Goal: Check status: Check status

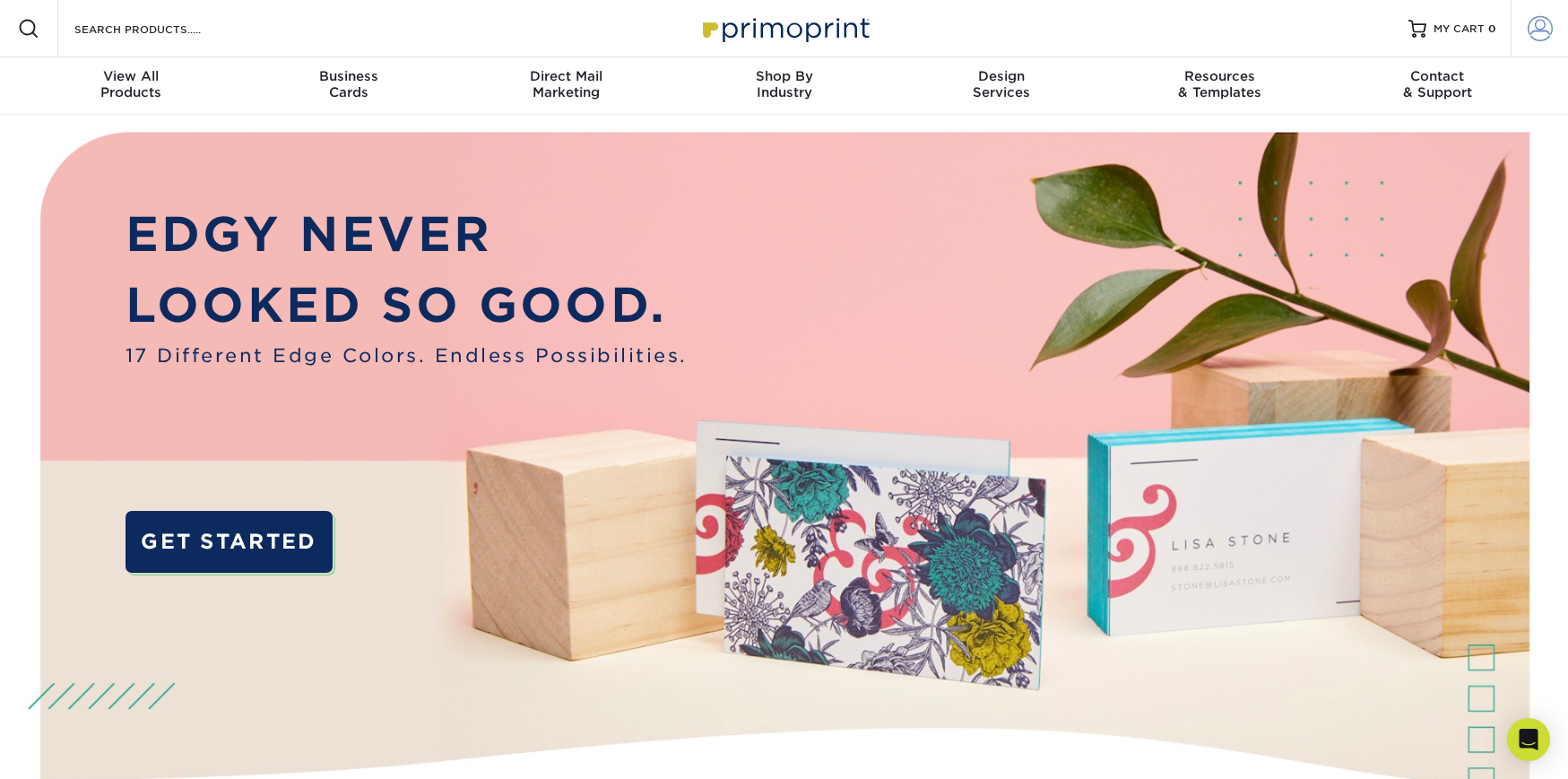
click at [1541, 27] on span at bounding box center [1541, 28] width 25 height 25
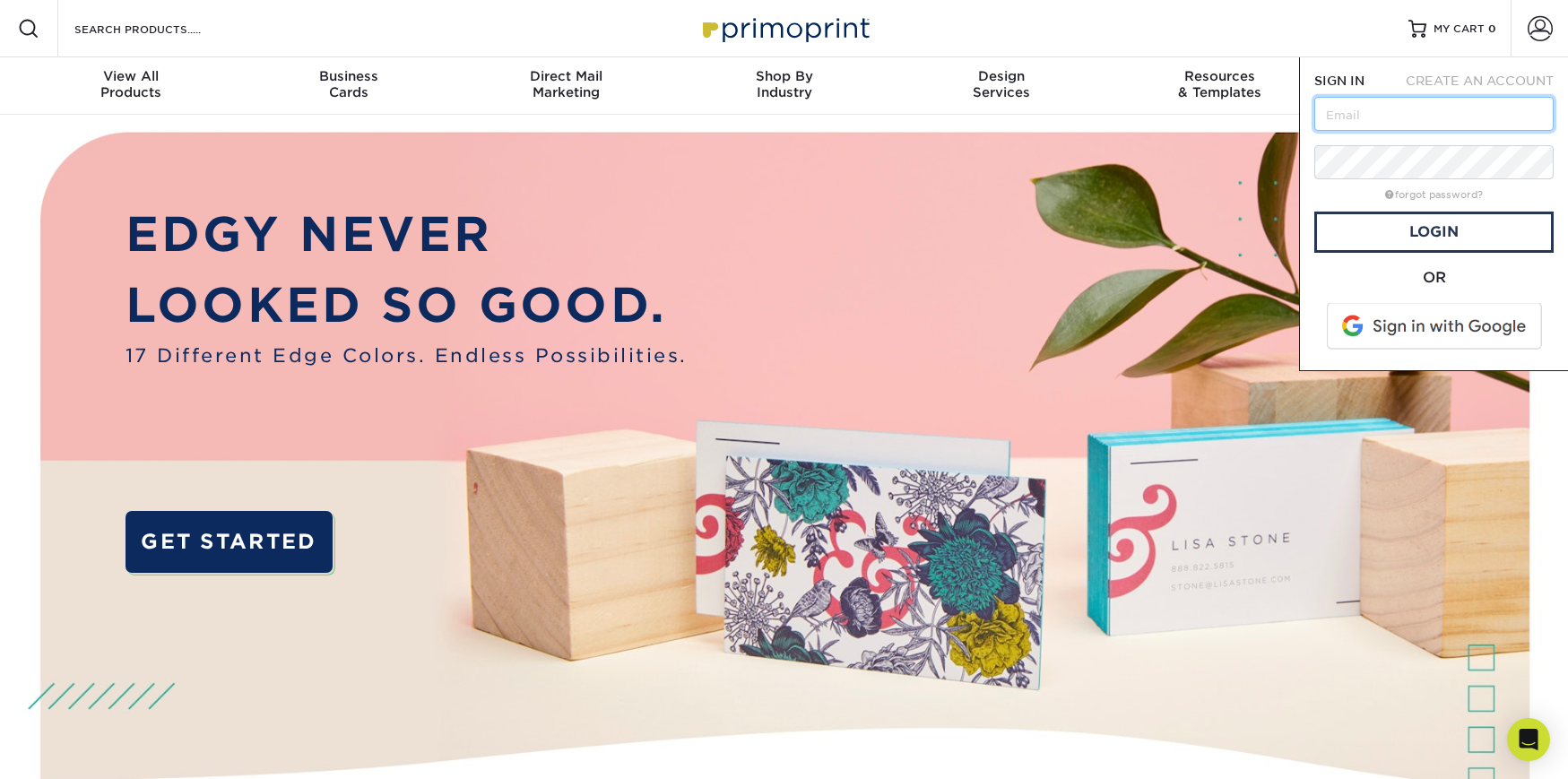
click at [1451, 115] on input "text" at bounding box center [1434, 114] width 239 height 34
type input "[EMAIL_ADDRESS][DOMAIN_NAME]"
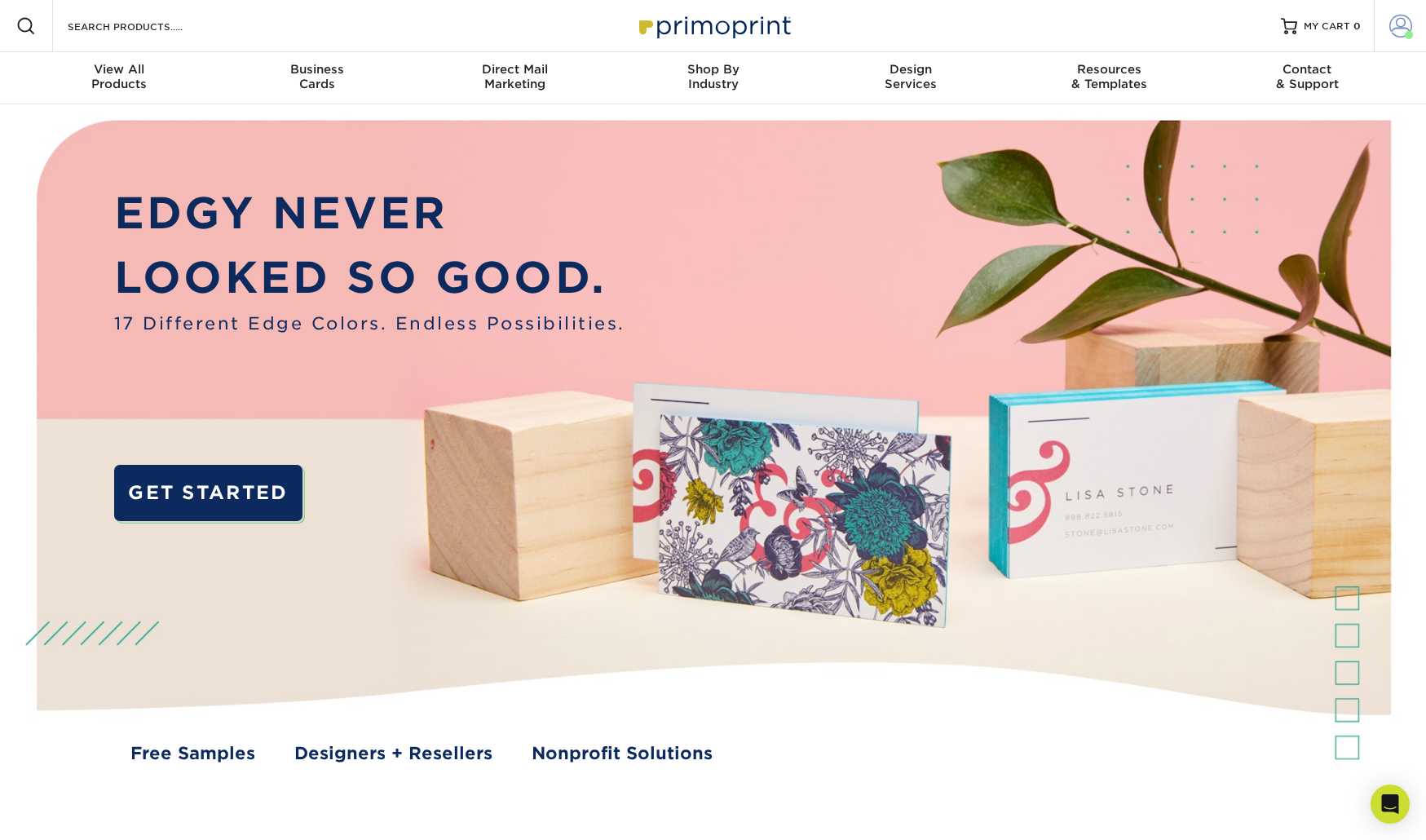
click at [1395, 22] on span at bounding box center [1401, 26] width 23 height 23
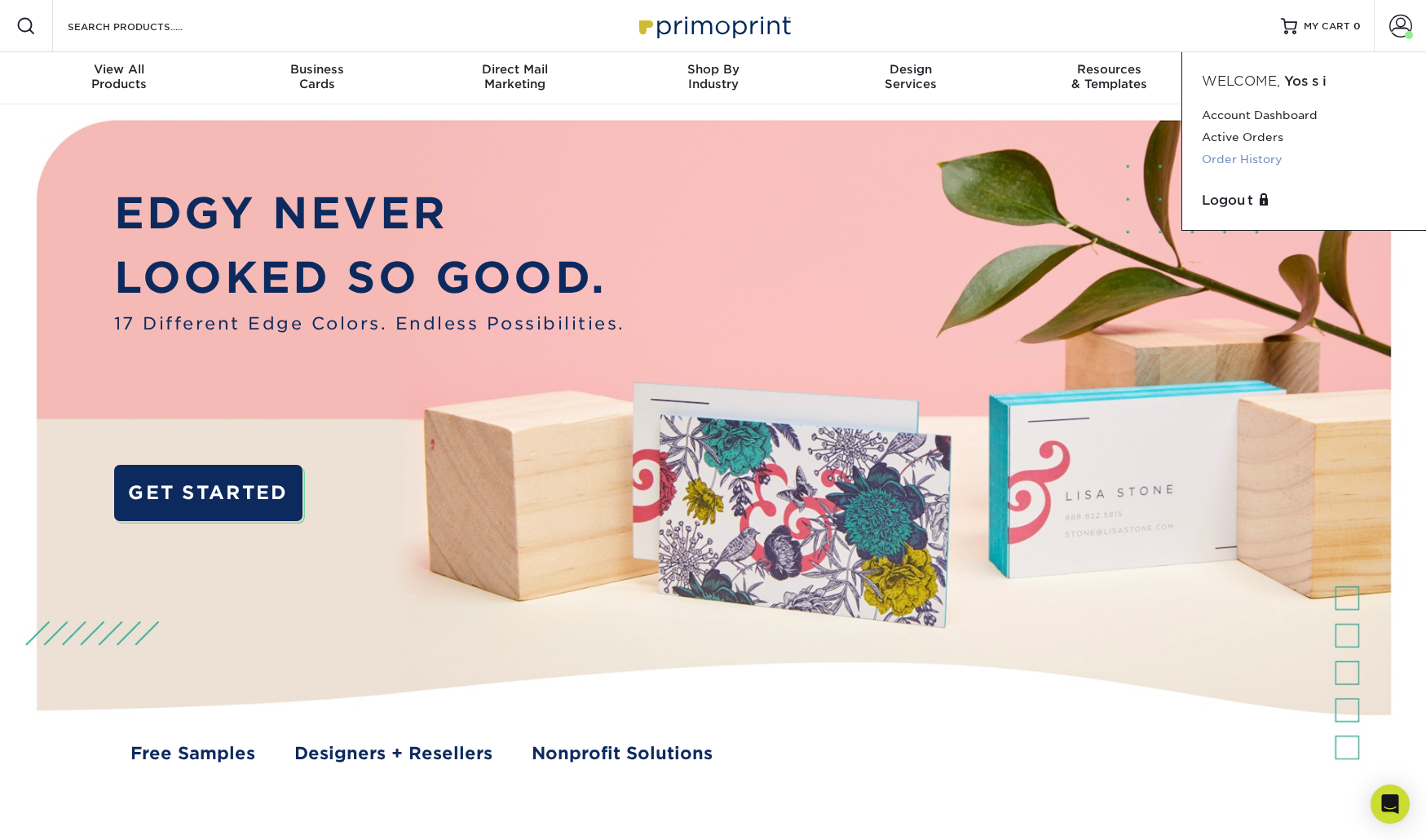
click at [1252, 165] on link "Order History" at bounding box center [1304, 159] width 205 height 22
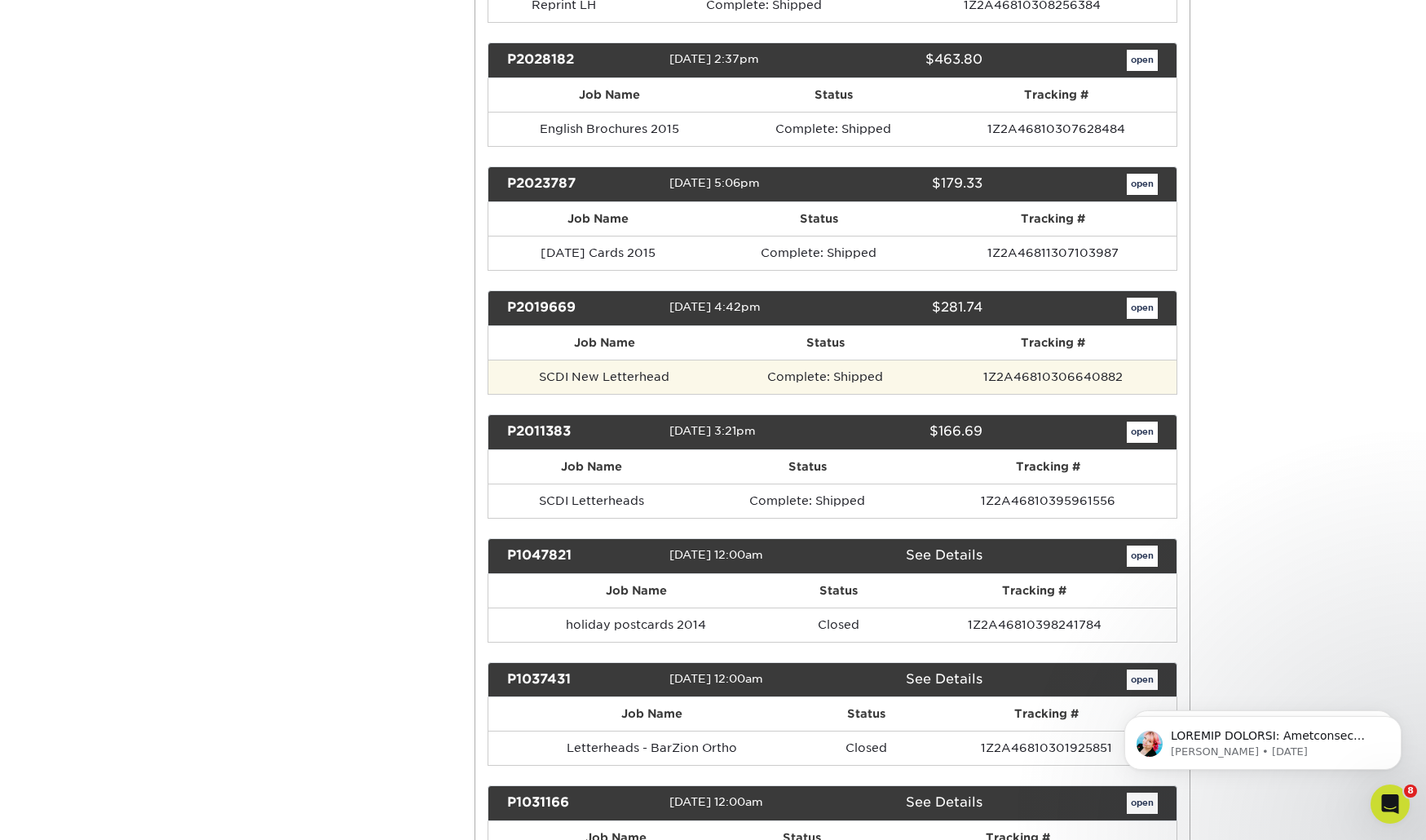
scroll to position [897, 0]
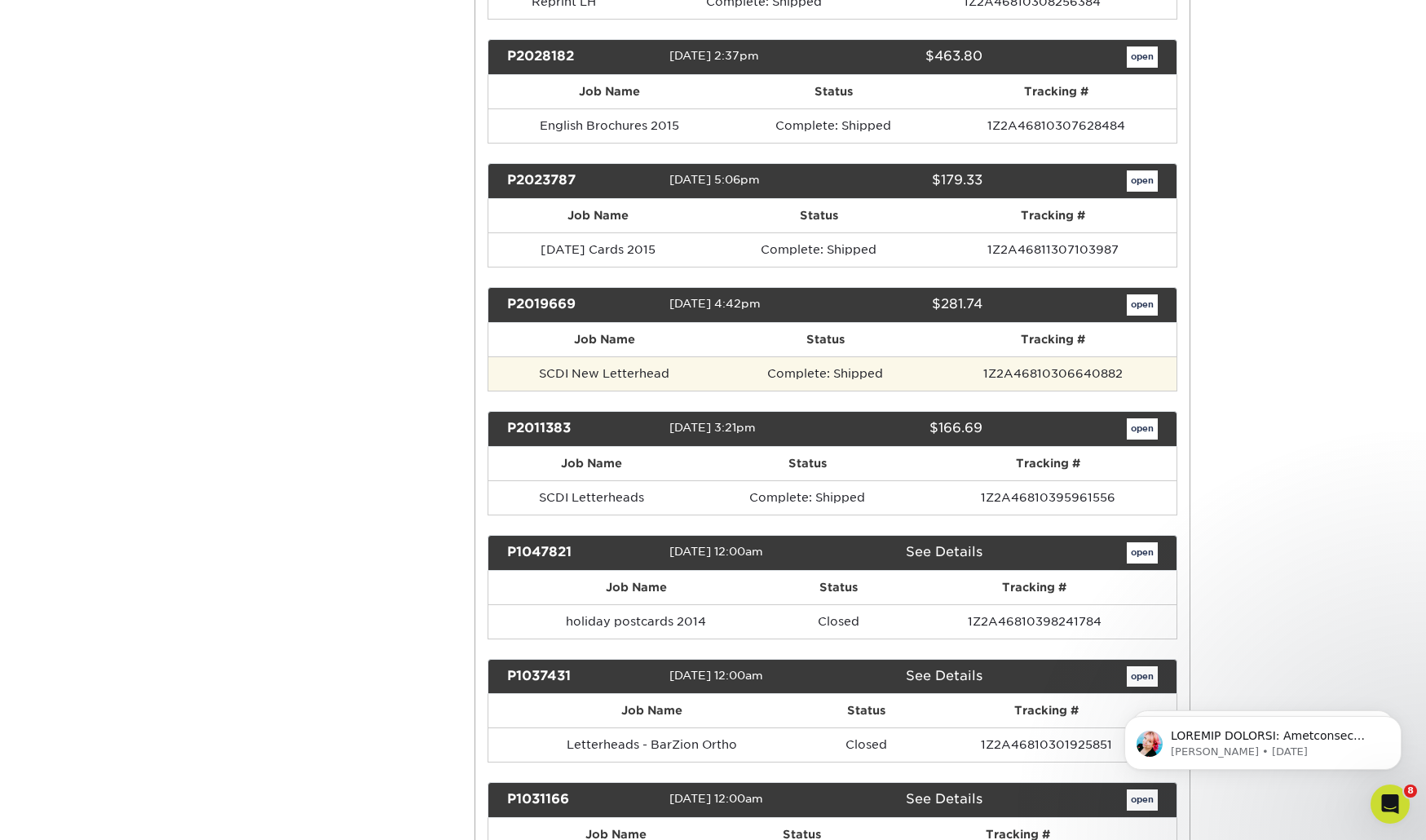
click at [654, 379] on td "SCDI New Letterhead" at bounding box center [604, 373] width 232 height 34
click at [846, 370] on td "Complete: Shipped" at bounding box center [825, 373] width 208 height 34
click at [644, 372] on td "SCDI New Letterhead" at bounding box center [604, 373] width 232 height 34
click at [563, 375] on td "SCDI New Letterhead" at bounding box center [604, 373] width 232 height 34
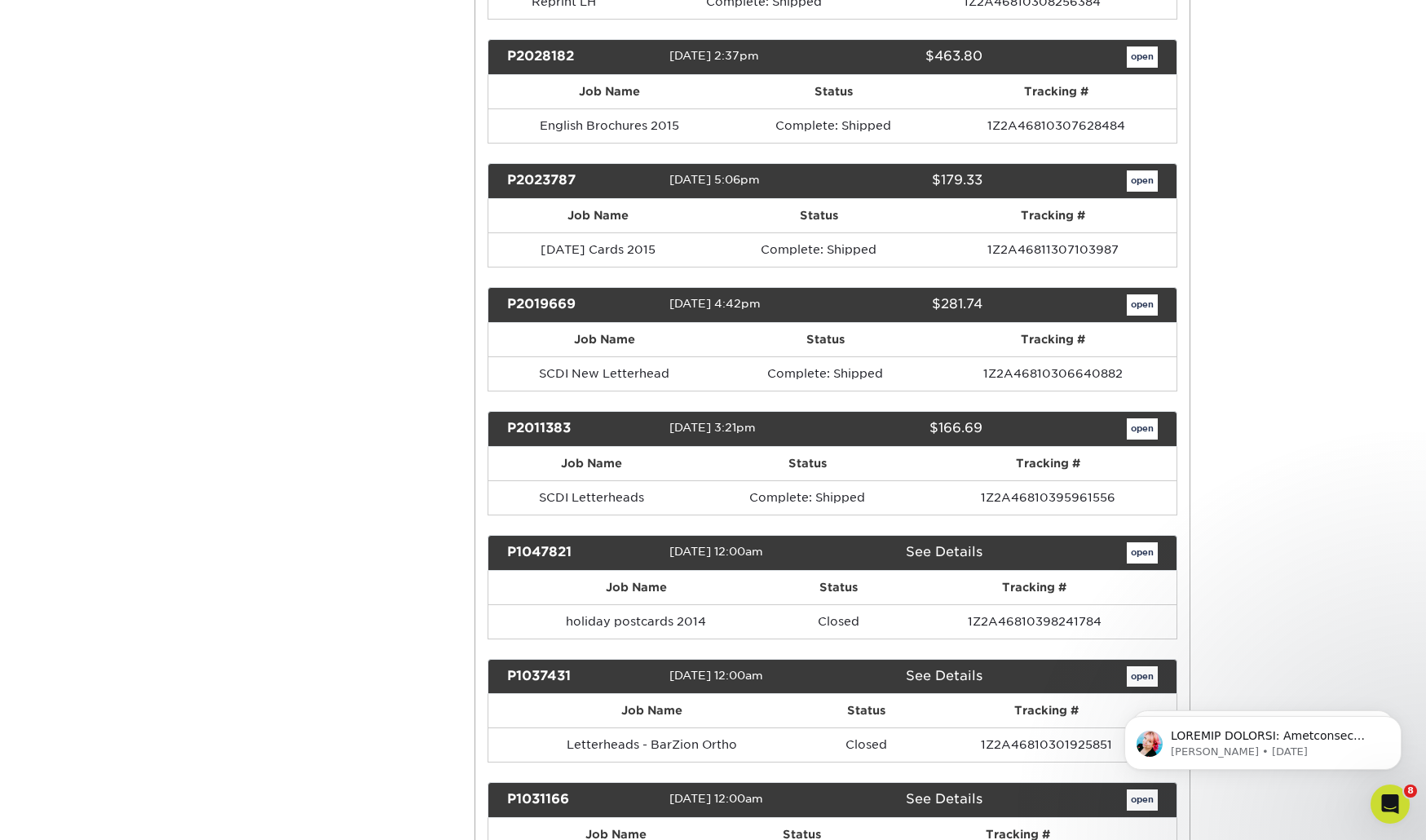
click at [542, 298] on div "P2019669" at bounding box center [583, 305] width 175 height 21
click at [1144, 306] on link "open" at bounding box center [1142, 305] width 31 height 21
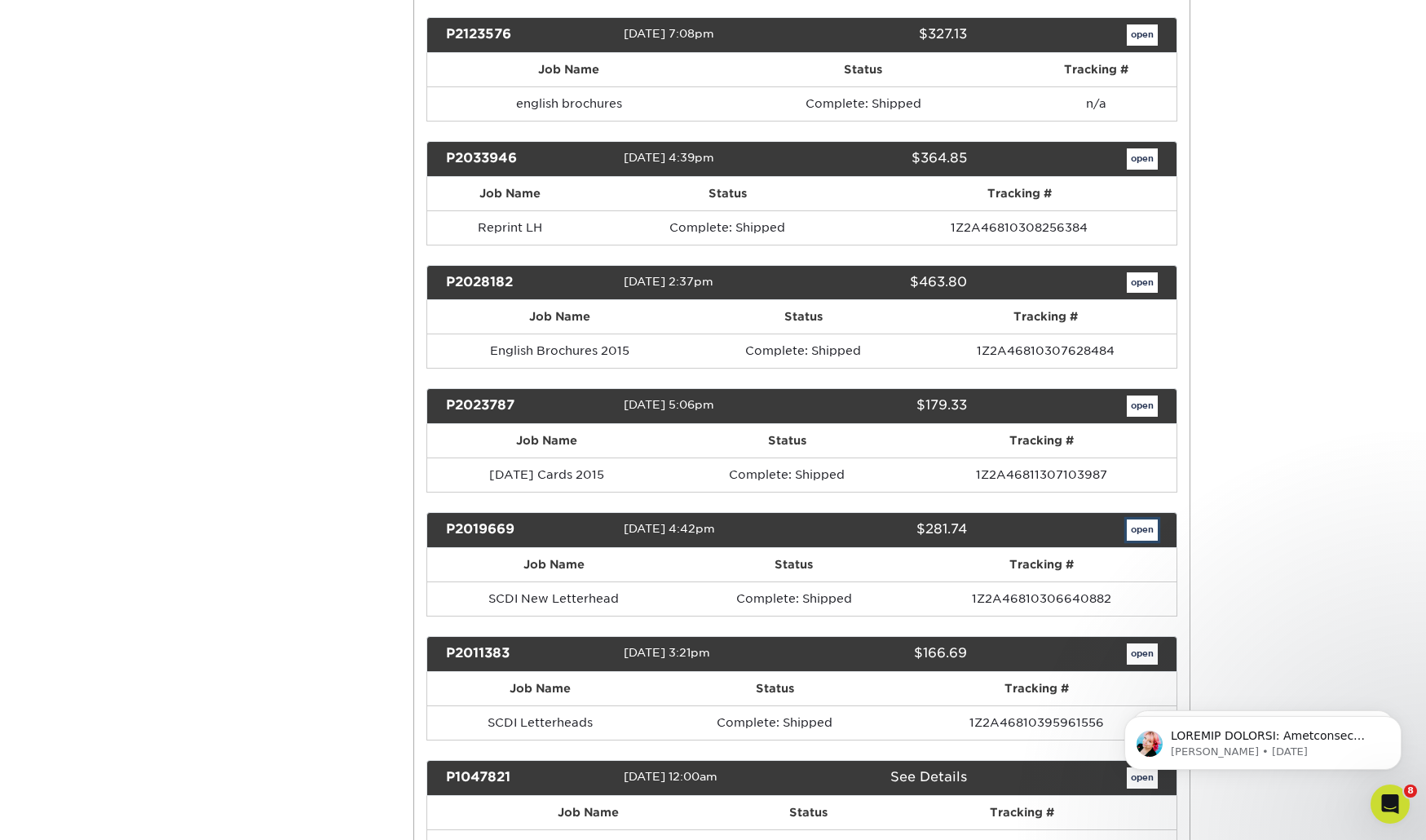
scroll to position [0, 0]
